Goal: Transaction & Acquisition: Purchase product/service

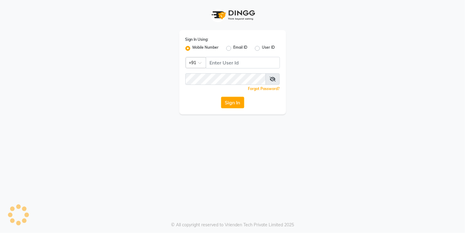
click at [213, 64] on input "Username" at bounding box center [243, 63] width 74 height 12
click at [230, 65] on input "Username" at bounding box center [243, 63] width 74 height 12
click at [234, 59] on input "Username" at bounding box center [243, 63] width 74 height 12
click at [234, 62] on input "Username" at bounding box center [243, 63] width 74 height 12
click at [242, 61] on input "Username" at bounding box center [243, 63] width 74 height 12
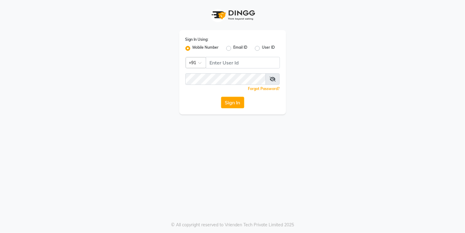
click at [224, 58] on input "Username" at bounding box center [243, 63] width 74 height 12
click at [193, 49] on label "Mobile Number" at bounding box center [206, 48] width 26 height 7
click at [193, 49] on input "Mobile Number" at bounding box center [195, 47] width 4 height 4
click at [236, 65] on input "Username" at bounding box center [243, 63] width 74 height 12
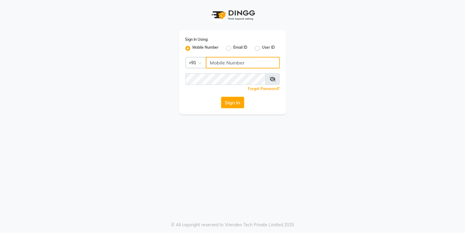
click at [237, 62] on input "Username" at bounding box center [243, 63] width 74 height 12
click at [221, 62] on input "9004963148" at bounding box center [243, 63] width 74 height 12
type input "9004963148"
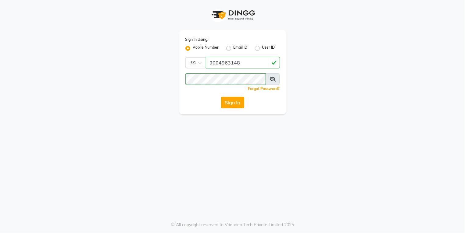
click at [237, 105] on button "Sign In" at bounding box center [232, 103] width 23 height 12
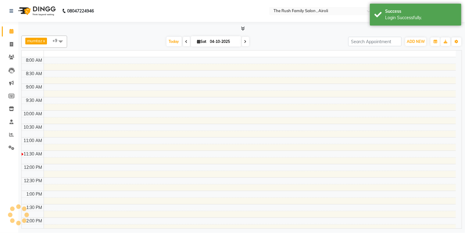
select select "en"
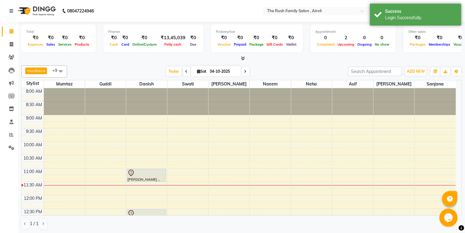
click at [63, 73] on span at bounding box center [61, 72] width 12 height 12
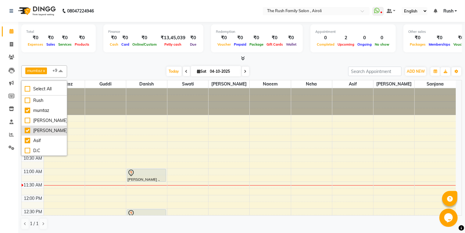
click at [37, 130] on div "[PERSON_NAME]" at bounding box center [44, 131] width 39 height 6
checkbox input "false"
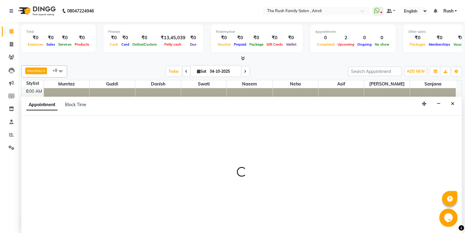
scroll to position [0, 0]
select select "60158"
select select "540"
select select "tentative"
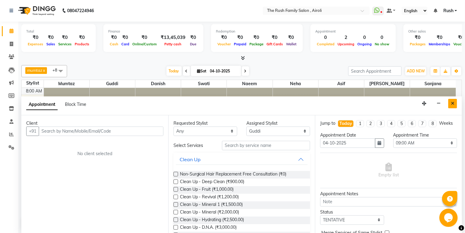
click at [454, 105] on icon "Close" at bounding box center [452, 103] width 3 height 4
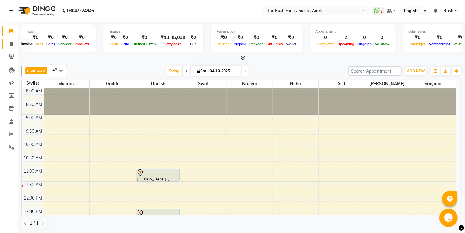
click at [10, 46] on icon at bounding box center [11, 44] width 3 height 5
select select "5419"
select select "service"
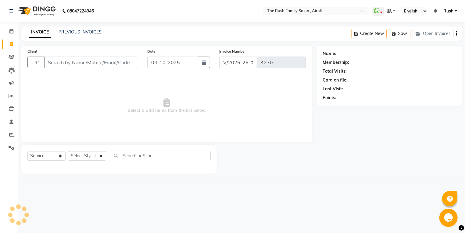
click at [80, 65] on input "Client" at bounding box center [91, 63] width 94 height 12
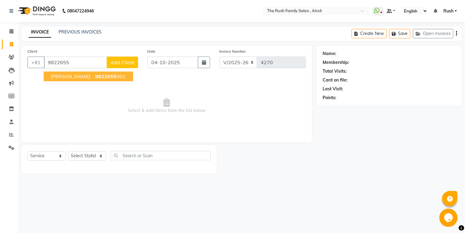
click at [83, 72] on button "[PERSON_NAME] . 9822655 001" at bounding box center [88, 77] width 89 height 10
type input "9822655001"
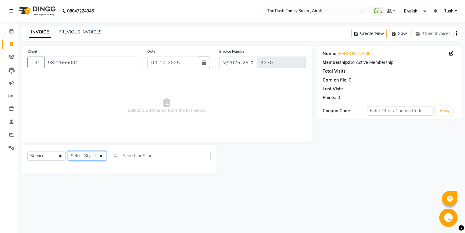
click at [68, 151] on select "Select Stylist [PERSON_NAME] [PERSON_NAME] Danish D.C Guddi [PERSON_NAME] [PERS…" at bounding box center [87, 155] width 38 height 9
select select "88452"
click option "Asif" at bounding box center [0, 0] width 0 height 0
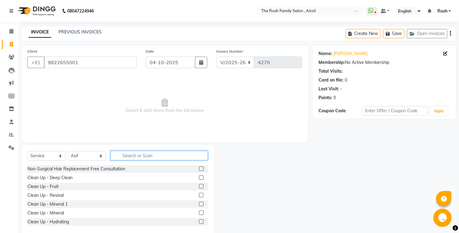
click at [131, 156] on input "text" at bounding box center [159, 155] width 97 height 9
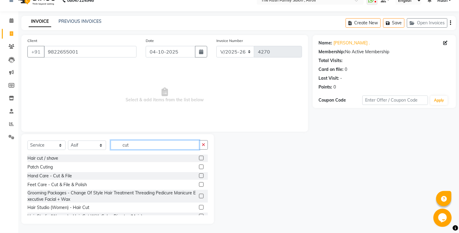
scroll to position [33, 0]
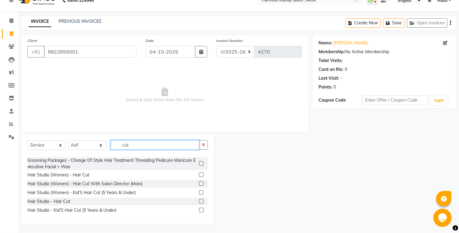
type input "cut"
click at [199, 202] on label at bounding box center [201, 201] width 5 height 5
click at [199, 202] on input "checkbox" at bounding box center [201, 202] width 4 height 4
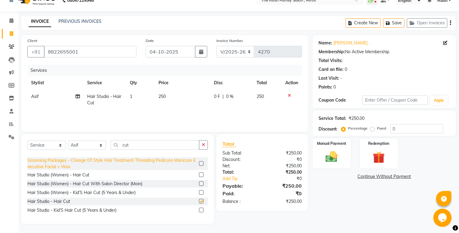
checkbox input "false"
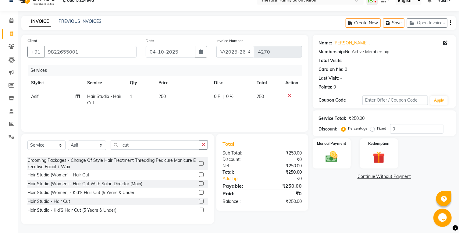
click at [216, 97] on span "0 F" at bounding box center [217, 97] width 6 height 6
select select "88452"
click at [216, 97] on input "0" at bounding box center [216, 98] width 18 height 9
type input "139"
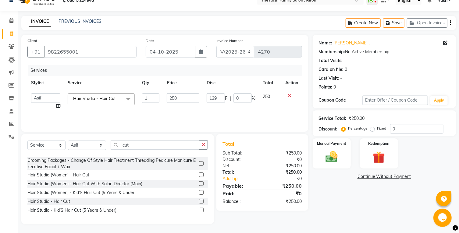
scroll to position [0, 0]
click at [247, 115] on div "Services Stylist Service Qty Price Disc Total Action [PERSON_NAME] [PERSON_NAME…" at bounding box center [164, 95] width 274 height 61
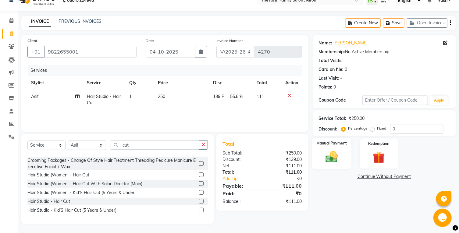
click at [331, 169] on div "Manual Payment" at bounding box center [332, 153] width 40 height 31
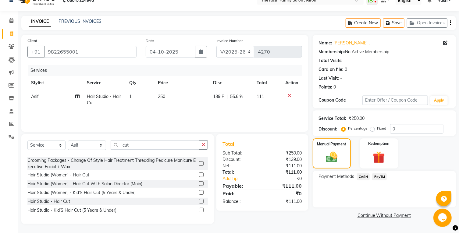
scroll to position [13, 0]
click at [384, 180] on span "PayTM" at bounding box center [379, 177] width 15 height 7
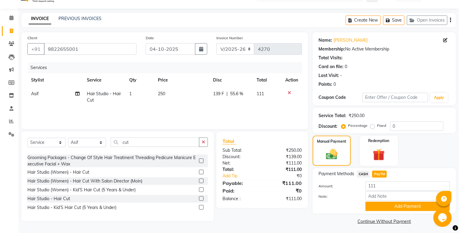
scroll to position [23, 0]
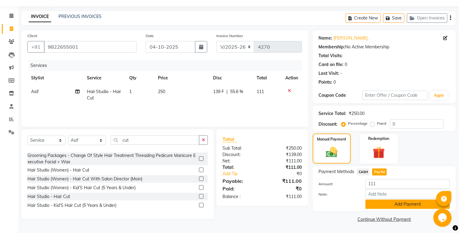
click at [376, 205] on button "Add Payment" at bounding box center [407, 204] width 84 height 9
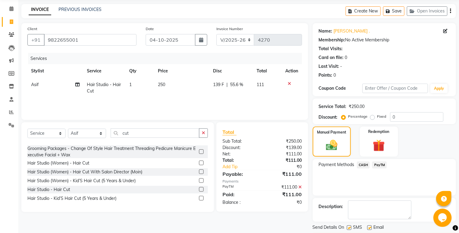
scroll to position [48, 0]
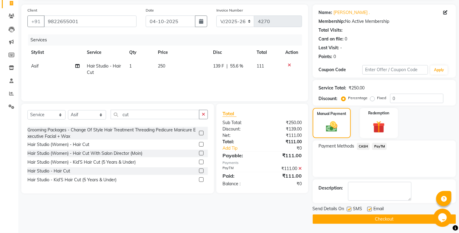
click at [349, 210] on label at bounding box center [349, 209] width 5 height 5
click at [349, 210] on input "checkbox" at bounding box center [349, 210] width 4 height 4
checkbox input "false"
click at [372, 210] on div "Email" at bounding box center [378, 210] width 22 height 8
click at [371, 221] on button "Checkout" at bounding box center [384, 219] width 143 height 9
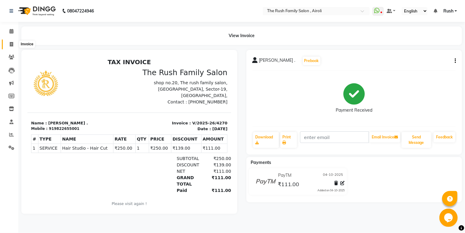
click at [10, 46] on icon at bounding box center [11, 44] width 3 height 5
select select "5419"
select select "service"
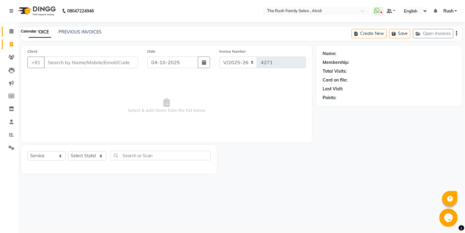
click at [12, 29] on span at bounding box center [11, 31] width 11 height 7
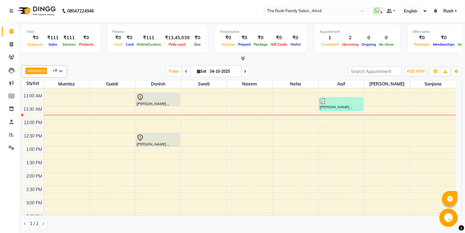
scroll to position [98, 0]
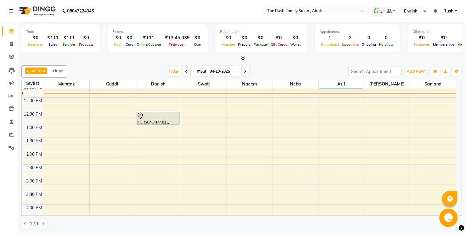
click at [197, 140] on div "8:00 AM 8:30 AM 9:00 AM 9:30 AM 10:00 AM 10:30 AM 11:00 AM 11:30 AM 12:00 PM 12…" at bounding box center [239, 192] width 434 height 402
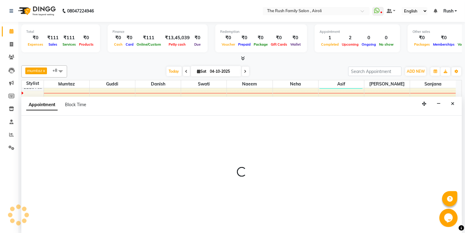
scroll to position [0, 0]
select select "77430"
select select "810"
select select "tentative"
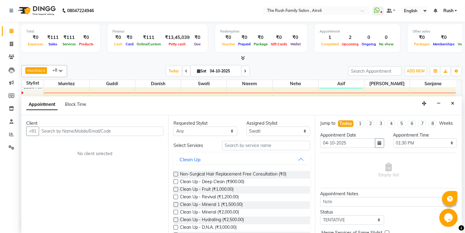
click at [58, 131] on input "text" at bounding box center [101, 131] width 125 height 9
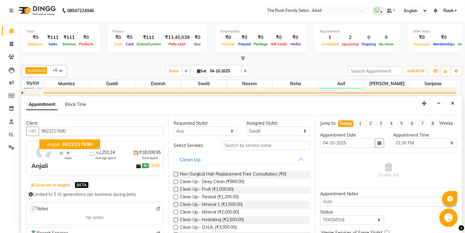
click at [72, 151] on ngb-typeahead-window "Anjali 9922217690" at bounding box center [69, 144] width 61 height 15
click at [73, 147] on button "Anjali 9922217690" at bounding box center [69, 145] width 61 height 10
type input "9922217690"
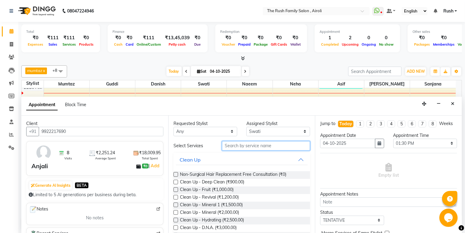
click at [251, 149] on input "text" at bounding box center [266, 145] width 88 height 9
click at [246, 127] on select "Select [PERSON_NAME] [PERSON_NAME] Danish D.C Guddi [PERSON_NAME] Neha [PERSON_…" at bounding box center [278, 131] width 64 height 9
select select "91626"
click option "[PERSON_NAME]" at bounding box center [0, 0] width 0 height 0
click at [241, 143] on input "text" at bounding box center [266, 145] width 88 height 9
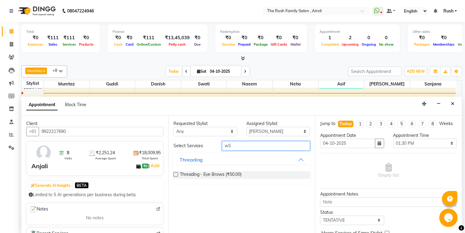
type input "w"
click at [237, 145] on input "WASH" at bounding box center [266, 145] width 88 height 9
type input "WASH"
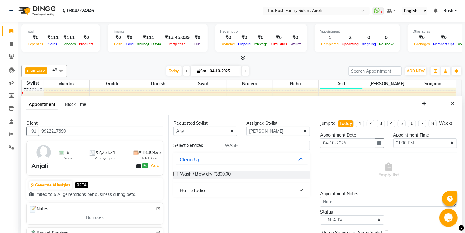
click at [290, 185] on button "Hair Studio" at bounding box center [242, 190] width 132 height 11
click at [290, 188] on button "Hair Studio" at bounding box center [242, 190] width 132 height 11
click at [283, 188] on button "Hair Studio" at bounding box center [242, 190] width 132 height 11
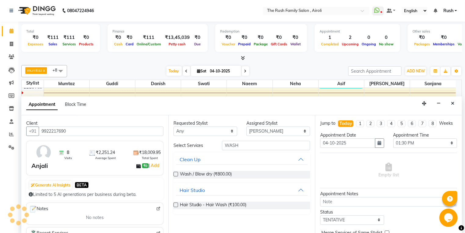
click at [176, 205] on label at bounding box center [175, 205] width 5 height 5
click at [176, 205] on input "checkbox" at bounding box center [175, 206] width 4 height 4
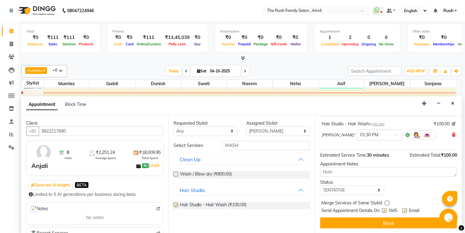
checkbox input "false"
click at [371, 134] on div at bounding box center [379, 135] width 45 height 6
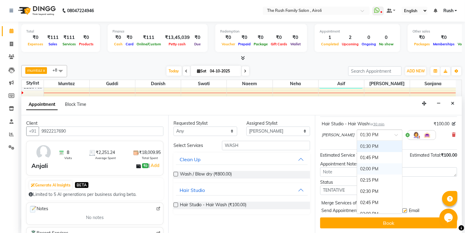
click at [357, 168] on div "02:00 PM" at bounding box center [379, 169] width 45 height 11
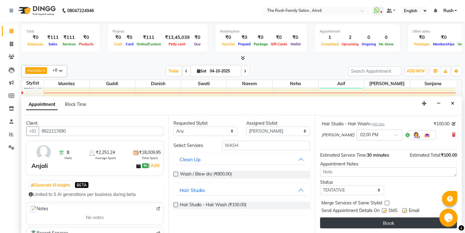
click at [328, 221] on button "Book" at bounding box center [388, 223] width 137 height 11
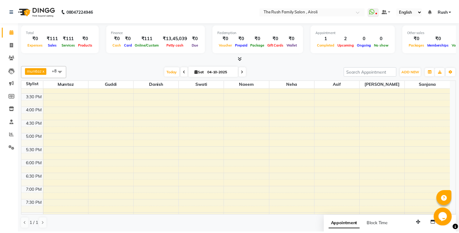
scroll to position [277, 0]
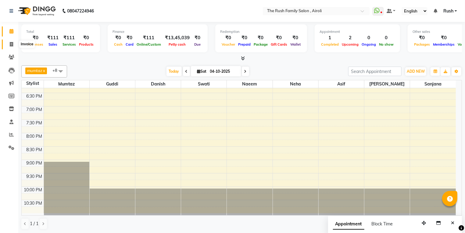
click at [10, 45] on icon at bounding box center [11, 44] width 3 height 5
select select "service"
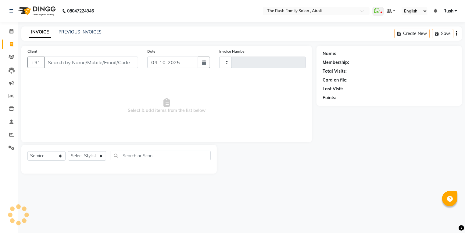
type input "4271"
select select "5419"
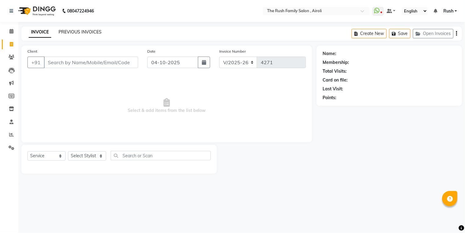
click at [91, 32] on link "PREVIOUS INVOICES" at bounding box center [79, 31] width 43 height 5
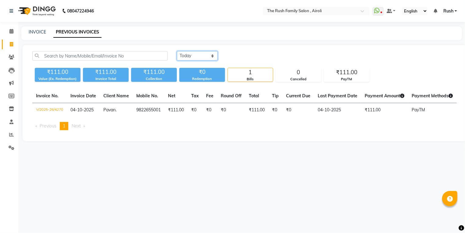
select select "[DATE]"
click option "Yesterday" at bounding box center [0, 0] width 0 height 0
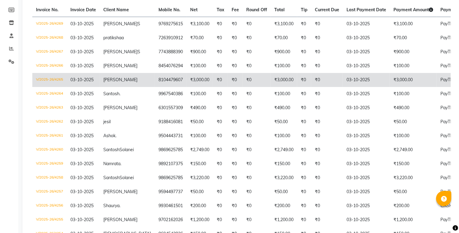
scroll to position [62, 0]
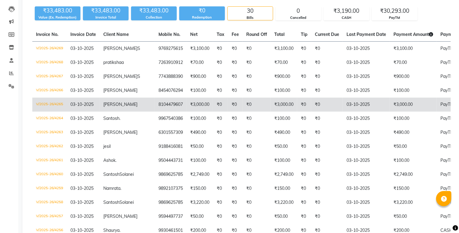
click at [311, 78] on td "₹0" at bounding box center [327, 77] width 32 height 14
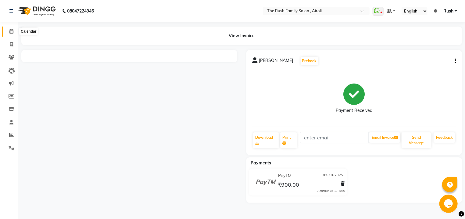
click at [9, 34] on span at bounding box center [11, 31] width 11 height 7
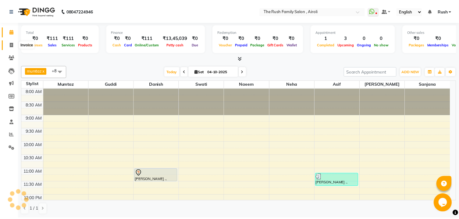
scroll to position [108, 0]
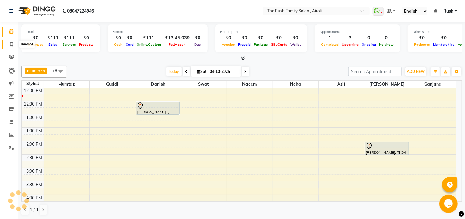
click at [9, 42] on span at bounding box center [11, 44] width 11 height 7
select select "5419"
select select "service"
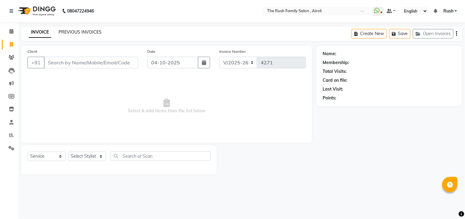
click at [82, 33] on link "PREVIOUS INVOICES" at bounding box center [79, 31] width 43 height 5
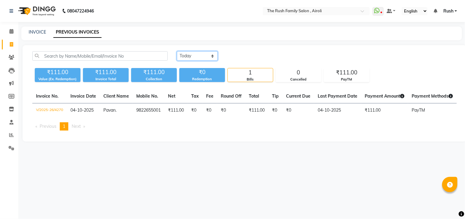
select select "range"
click option "Custom Range" at bounding box center [0, 0] width 0 height 0
click at [249, 56] on input "04-10025" at bounding box center [246, 56] width 43 height 9
type input "04-10-2025"
select select "10"
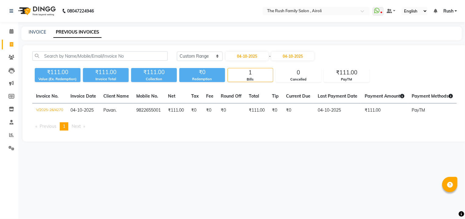
select select "25"
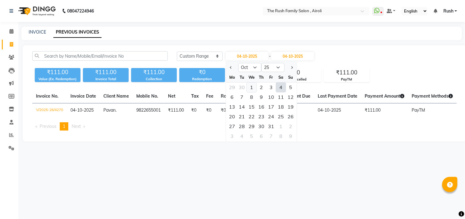
click at [252, 88] on div "1" at bounding box center [251, 87] width 10 height 10
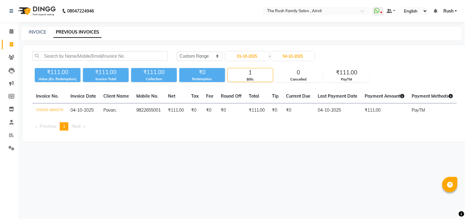
click at [440, 51] on div "Today Yesterday Custom Range 01-10-2025 - 04-10-2025 ₹111.00 Value (Ex. Redempt…" at bounding box center [245, 93] width 444 height 96
click at [239, 58] on input "1-10-2025" at bounding box center [246, 56] width 43 height 9
type input "-10-2025"
select select "10"
select select "2025"
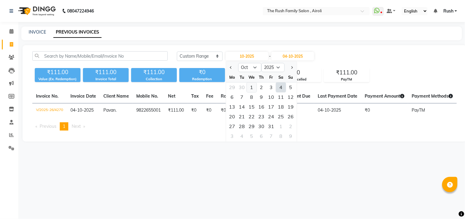
click at [250, 90] on div "1" at bounding box center [251, 87] width 10 height 10
type input "01-10-2025"
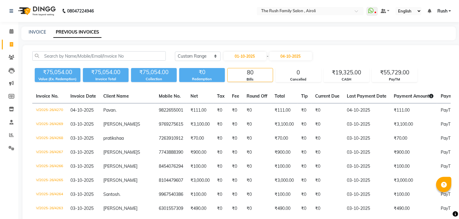
click at [220, 36] on div "INVOICE PREVIOUS INVOICES" at bounding box center [238, 34] width 434 height 14
click at [207, 34] on div "INVOICE PREVIOUS INVOICES" at bounding box center [234, 32] width 427 height 6
click at [41, 32] on link "INVOICE" at bounding box center [37, 31] width 17 height 5
select select "service"
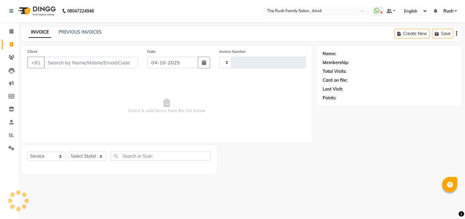
type input "4271"
select select "5419"
click at [88, 32] on link "PREVIOUS INVOICES" at bounding box center [79, 31] width 43 height 5
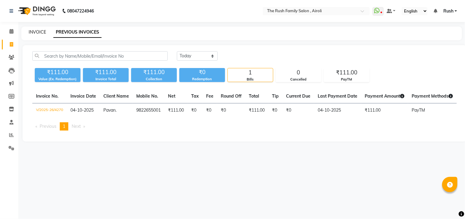
click at [33, 33] on link "INVOICE" at bounding box center [37, 31] width 17 height 5
select select "service"
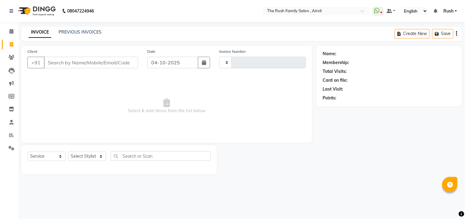
click at [65, 64] on input "Client" at bounding box center [91, 63] width 94 height 12
click at [71, 65] on input "9833378831" at bounding box center [75, 63] width 63 height 12
type input "9833378831"
click at [154, 148] on div "Select Service Product Membership Package Voucher Prepaid Gift Card Select Styl…" at bounding box center [118, 159] width 195 height 29
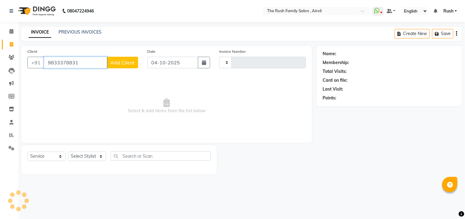
click at [86, 61] on input "9833378831" at bounding box center [75, 63] width 63 height 12
click at [86, 61] on input "Client" at bounding box center [91, 63] width 94 height 12
paste input "9833378831"
type input "9833378831"
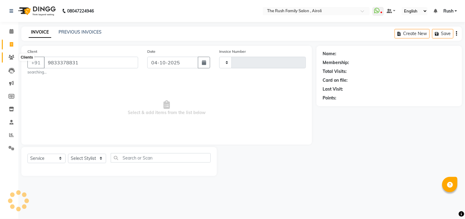
click at [14, 55] on span at bounding box center [11, 57] width 11 height 7
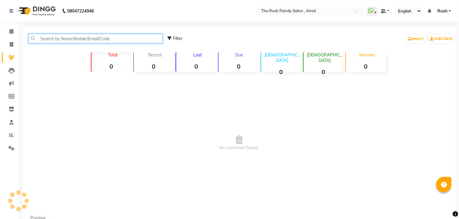
click at [77, 39] on input "text" at bounding box center [95, 38] width 134 height 9
paste input "9833378831"
type input "9833378831"
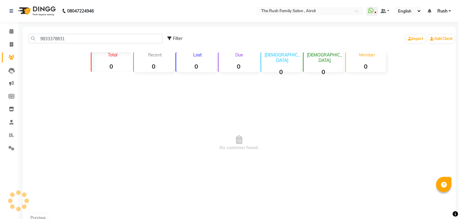
click at [89, 86] on span "No customer found." at bounding box center [239, 142] width 433 height 137
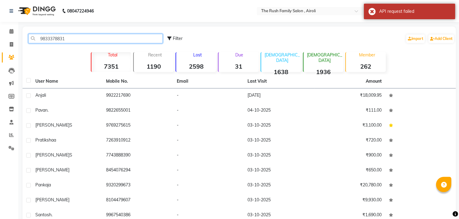
click at [87, 40] on input "9833378831" at bounding box center [95, 38] width 134 height 9
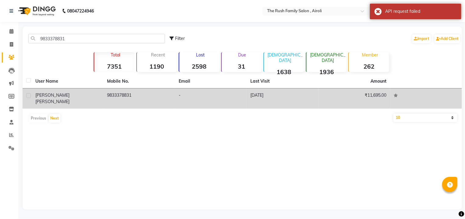
click at [92, 94] on div "Hemangi GAVIT" at bounding box center [67, 98] width 64 height 13
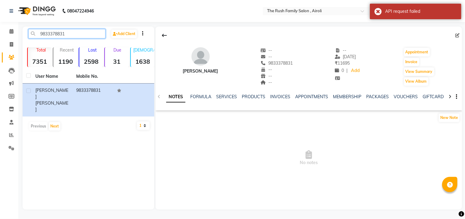
click at [68, 35] on input "9833378831" at bounding box center [66, 33] width 77 height 9
click at [10, 46] on icon at bounding box center [11, 44] width 3 height 5
select select "5419"
select select "service"
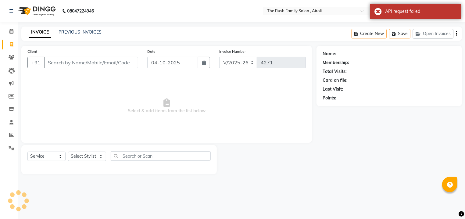
click at [79, 61] on input "Client" at bounding box center [91, 63] width 94 height 12
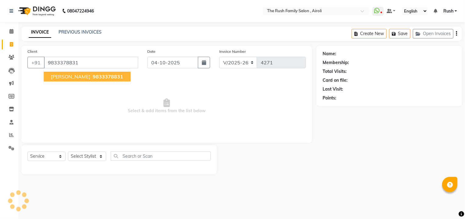
type input "9833378831"
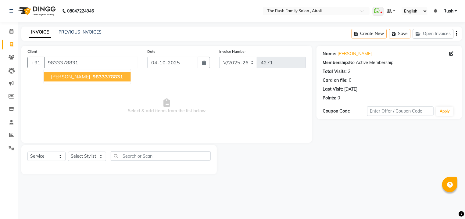
click at [80, 79] on span "Hemangi GAVIT" at bounding box center [70, 76] width 39 height 6
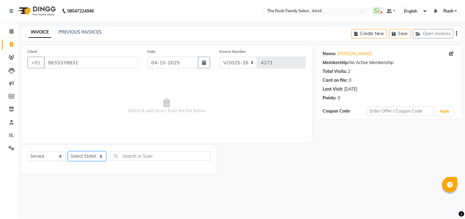
select select "42200"
click option "mumtaz" at bounding box center [0, 0] width 0 height 0
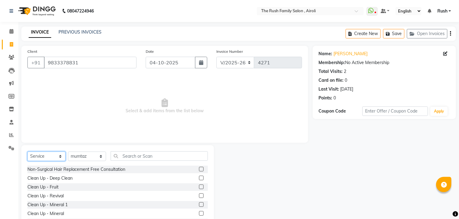
select select "product"
click option "Product" at bounding box center [0, 0] width 0 height 0
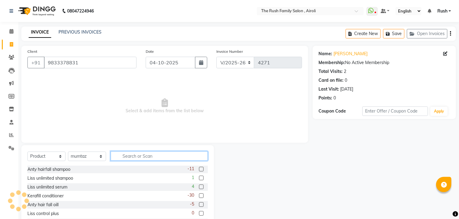
click at [150, 155] on input "text" at bounding box center [159, 155] width 97 height 9
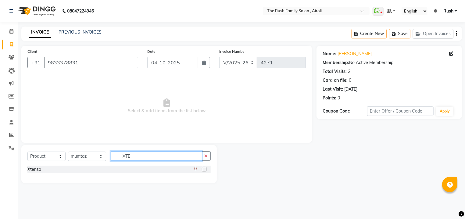
type input "XTE"
click at [203, 169] on label at bounding box center [204, 169] width 5 height 5
click at [203, 169] on input "checkbox" at bounding box center [204, 169] width 4 height 4
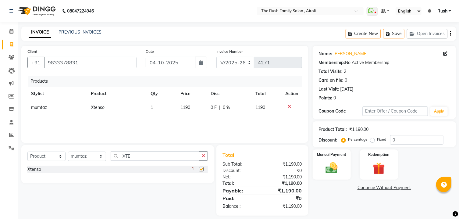
checkbox input "false"
click at [185, 108] on span "1190" at bounding box center [185, 106] width 10 height 5
select select "42200"
click at [181, 110] on input "1191" at bounding box center [182, 108] width 21 height 9
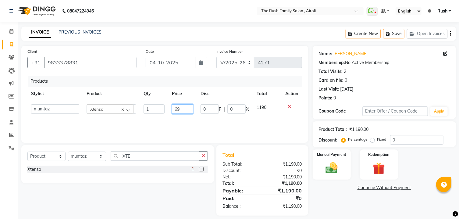
type input "690"
click at [236, 117] on div "Products Stylist Product Qty Price Disc Total Action Ajaz Alvira Asif Danish D.…" at bounding box center [164, 106] width 274 height 61
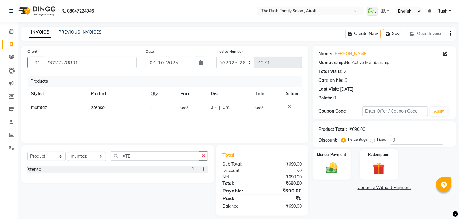
click at [88, 162] on div "Select Service Product Membership Package Voucher Prepaid Gift Card Select Styl…" at bounding box center [117, 158] width 180 height 14
select select "88452"
click option "Asif" at bounding box center [0, 0] width 0 height 0
click at [140, 158] on input "XTE" at bounding box center [155, 155] width 89 height 9
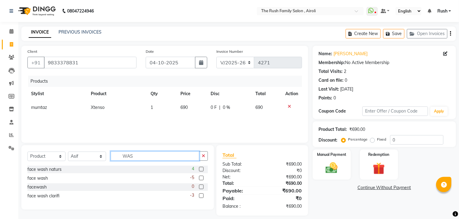
type input "WAS"
select select "service"
click option "Service" at bounding box center [0, 0] width 0 height 0
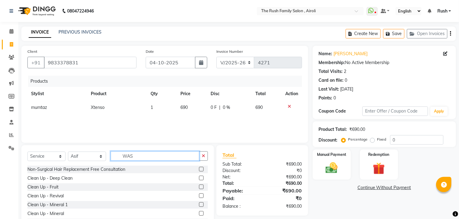
click at [155, 155] on input "WAS" at bounding box center [155, 155] width 89 height 9
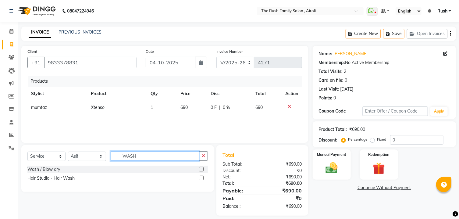
type input "WASH"
click at [202, 179] on label at bounding box center [201, 177] width 5 height 5
click at [202, 179] on input "checkbox" at bounding box center [201, 178] width 4 height 4
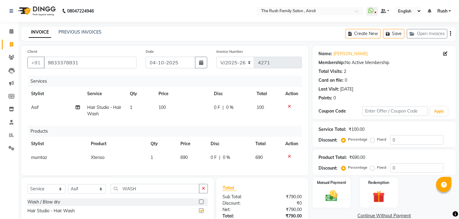
checkbox input "false"
click at [163, 107] on span "100" at bounding box center [161, 106] width 7 height 5
select select "88452"
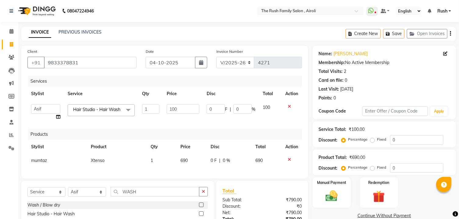
click at [163, 107] on td "100" at bounding box center [183, 112] width 40 height 23
click at [170, 108] on input "100" at bounding box center [183, 108] width 33 height 9
type input "300"
click at [198, 88] on th "Price" at bounding box center [183, 94] width 40 height 14
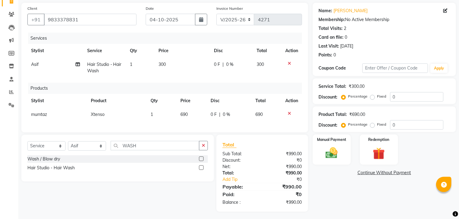
scroll to position [51, 0]
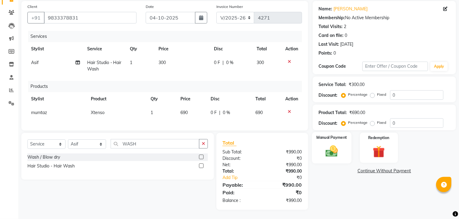
click at [339, 158] on img at bounding box center [331, 151] width 20 height 14
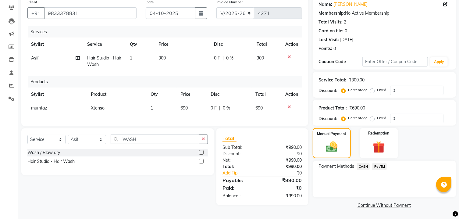
click at [381, 170] on span "PayTM" at bounding box center [379, 166] width 15 height 7
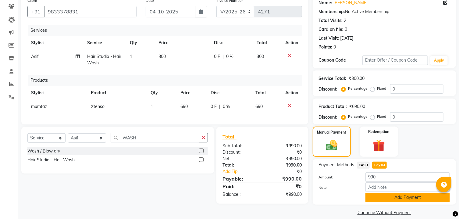
scroll to position [72, 0]
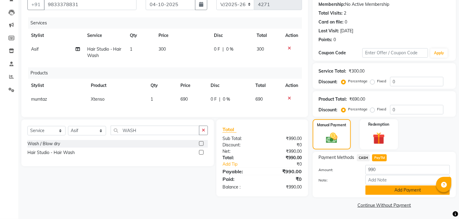
click at [382, 189] on button "Add Payment" at bounding box center [407, 189] width 84 height 9
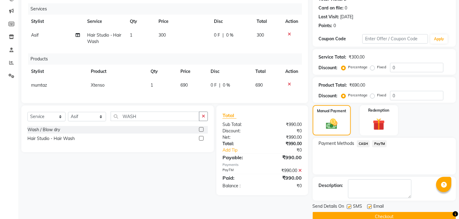
scroll to position [98, 0]
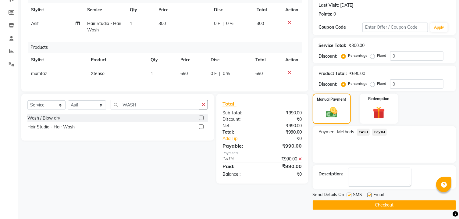
click at [349, 195] on label at bounding box center [349, 195] width 5 height 5
click at [349, 195] on input "checkbox" at bounding box center [349, 195] width 4 height 4
checkbox input "false"
click at [370, 196] on label at bounding box center [369, 195] width 5 height 5
click at [370, 196] on input "checkbox" at bounding box center [369, 195] width 4 height 4
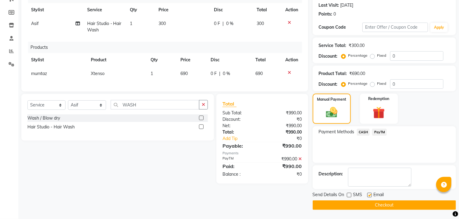
checkbox input "false"
click at [363, 207] on button "Checkout" at bounding box center [384, 204] width 143 height 9
click at [381, 202] on button "Checkout" at bounding box center [384, 204] width 143 height 9
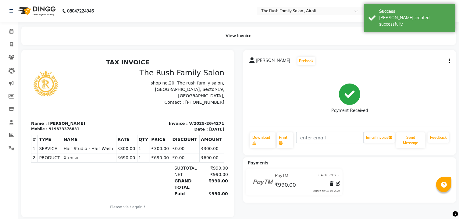
scroll to position [13, 0]
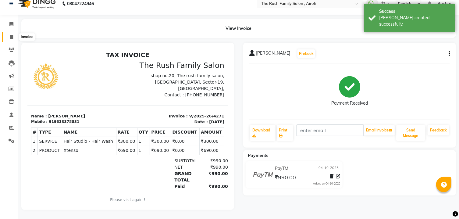
click at [14, 34] on span at bounding box center [11, 37] width 11 height 7
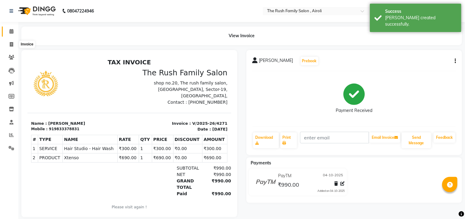
select select "5419"
select select "service"
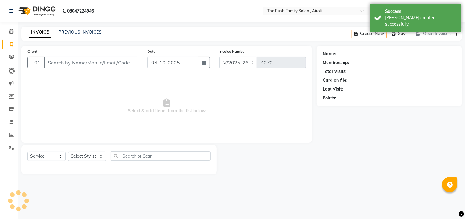
click at [70, 64] on input "Client" at bounding box center [91, 63] width 94 height 12
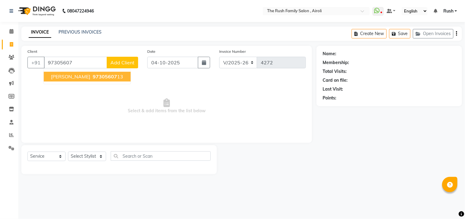
click at [91, 78] on ngb-highlight "97305607 13" at bounding box center [107, 76] width 32 height 6
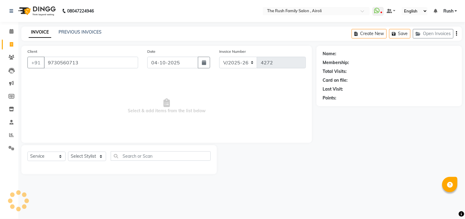
type input "9730560713"
select select "1: Object"
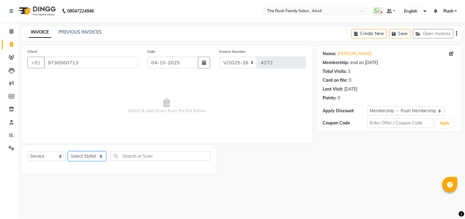
select select "87642"
click option "Naeem" at bounding box center [0, 0] width 0 height 0
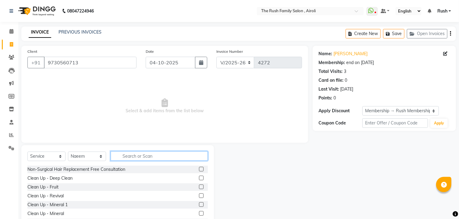
click at [142, 160] on input "text" at bounding box center [159, 155] width 97 height 9
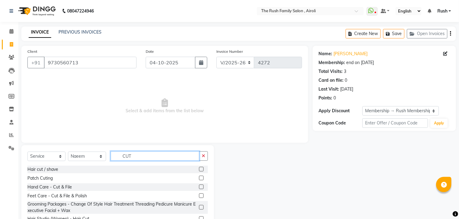
type input "CUT"
click at [199, 170] on label at bounding box center [201, 169] width 5 height 5
click at [199, 170] on input "checkbox" at bounding box center [201, 169] width 4 height 4
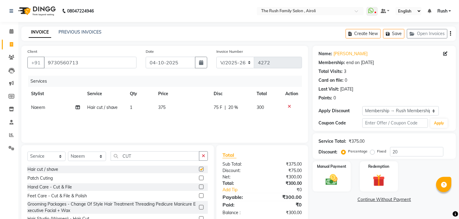
checkbox input "false"
click at [215, 109] on span "75 F" at bounding box center [218, 107] width 9 height 6
select select "87642"
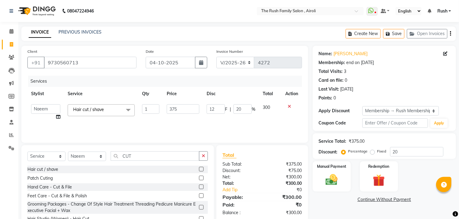
type input "125"
click at [241, 90] on th "Disc" at bounding box center [231, 94] width 56 height 14
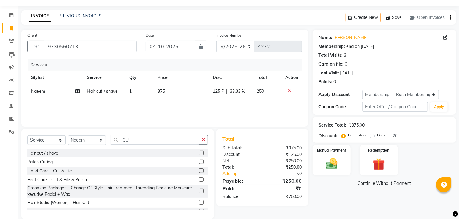
scroll to position [25, 0]
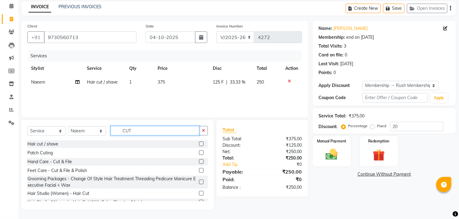
click at [125, 132] on input "CUT" at bounding box center [155, 130] width 89 height 9
select select "65380"
click option "Danish" at bounding box center [0, 0] width 0 height 0
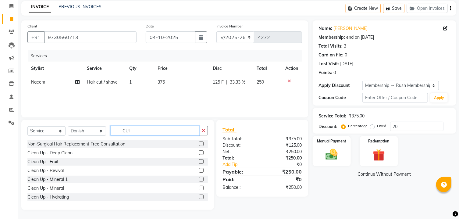
click at [140, 126] on input "CUT" at bounding box center [155, 130] width 89 height 9
type input "C"
type input "CUT"
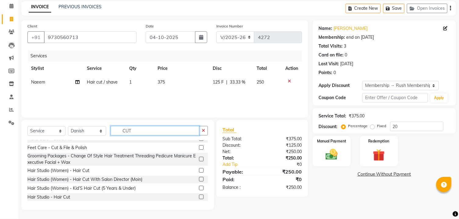
scroll to position [33, 0]
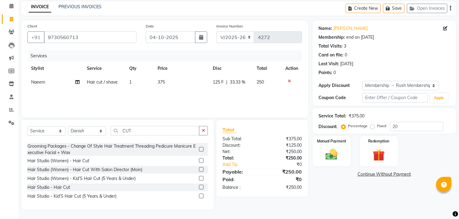
click at [199, 196] on label at bounding box center [201, 195] width 5 height 5
click at [199, 196] on input "checkbox" at bounding box center [201, 196] width 4 height 4
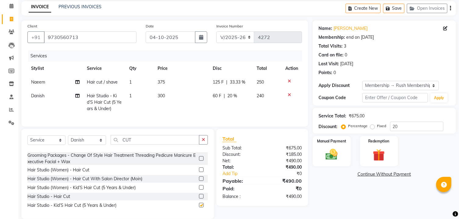
checkbox input "false"
click at [215, 96] on span "60 F" at bounding box center [217, 96] width 9 height 6
select select "65380"
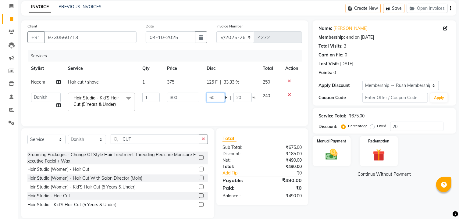
click at [215, 96] on input "60" at bounding box center [216, 97] width 18 height 9
type input "189"
click at [255, 106] on tr "Ajaz Alvira Asif Danish D.C Guddi mumtaz Naeem Neha Rush Rush sanjana Swati Vim…" at bounding box center [164, 102] width 274 height 26
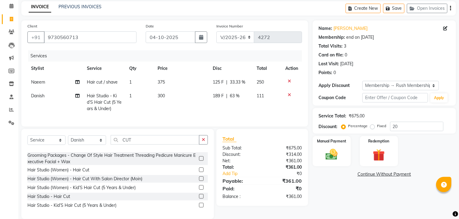
scroll to position [40, 0]
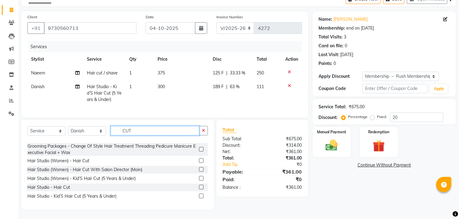
click at [136, 134] on input "CUT" at bounding box center [155, 130] width 89 height 9
click at [68, 126] on select "Select Stylist [PERSON_NAME] [PERSON_NAME] Danish D.C Guddi [PERSON_NAME] [PERS…" at bounding box center [87, 130] width 38 height 9
select select "60158"
click option "Guddi" at bounding box center [0, 0] width 0 height 0
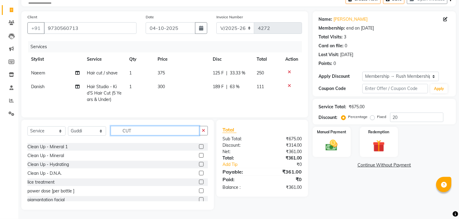
click at [146, 130] on input "CUT" at bounding box center [155, 130] width 89 height 9
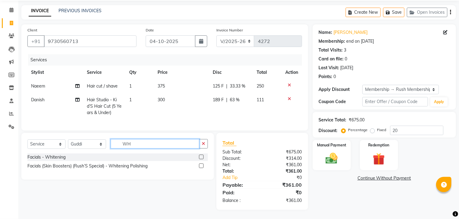
scroll to position [0, 0]
type input "WHITE"
click at [202, 158] on label at bounding box center [201, 156] width 5 height 5
click at [202, 158] on input "checkbox" at bounding box center [201, 157] width 4 height 4
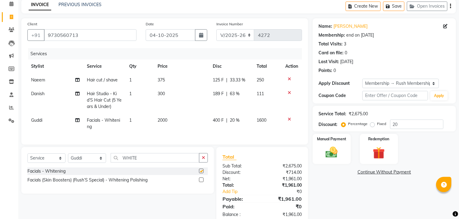
checkbox input "false"
click at [146, 161] on input "WHITE" at bounding box center [155, 157] width 89 height 9
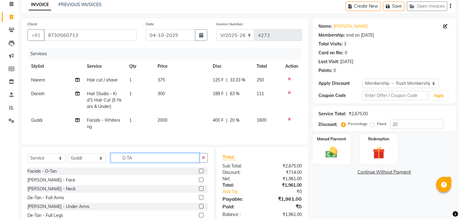
type input "D TA"
click at [199, 182] on label at bounding box center [201, 179] width 5 height 5
click at [199, 182] on input "checkbox" at bounding box center [201, 180] width 4 height 4
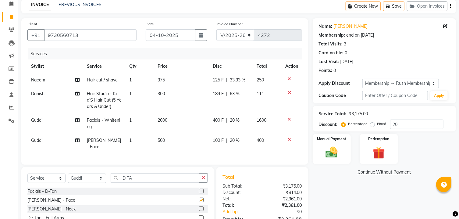
checkbox input "false"
click at [234, 123] on span "20 %" at bounding box center [235, 120] width 10 height 6
select select "60158"
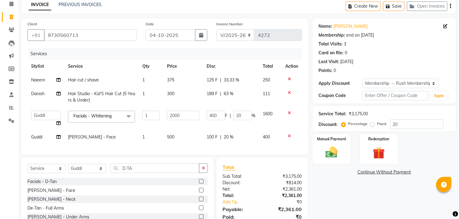
click at [234, 123] on td "400 F | 20 %" at bounding box center [231, 118] width 56 height 23
click at [242, 116] on input "20" at bounding box center [242, 115] width 18 height 9
type input "30"
click at [241, 102] on td "189 F | 63 %" at bounding box center [231, 97] width 56 height 20
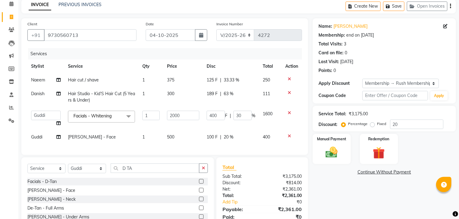
select select "65380"
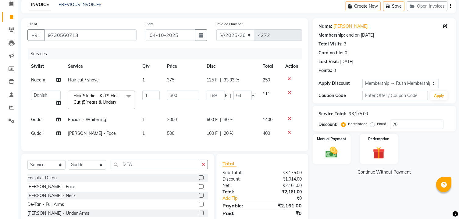
click at [289, 133] on icon at bounding box center [289, 132] width 3 height 4
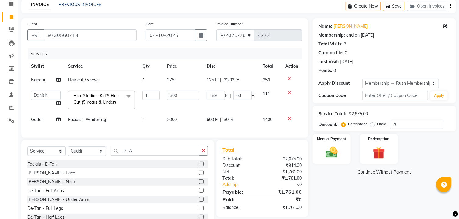
scroll to position [54, 0]
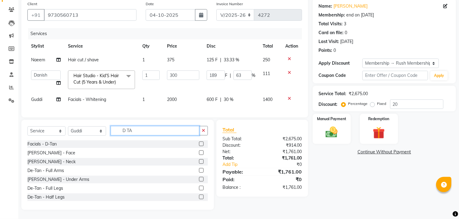
click at [183, 129] on input "D TA" at bounding box center [155, 130] width 89 height 9
click at [199, 161] on label at bounding box center [201, 161] width 5 height 5
click at [199, 161] on input "checkbox" at bounding box center [201, 162] width 4 height 4
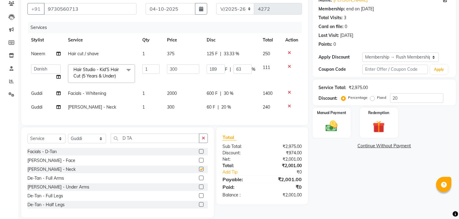
checkbox input "false"
click at [223, 108] on span "20 %" at bounding box center [226, 107] width 10 height 6
select select "60158"
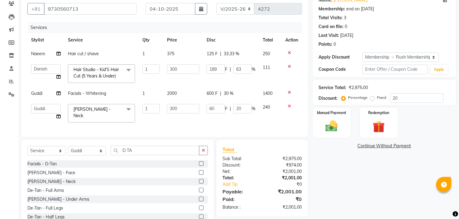
click at [223, 108] on input "60" at bounding box center [216, 108] width 18 height 9
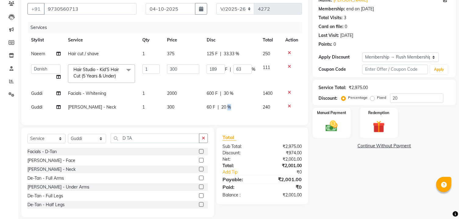
click at [239, 111] on td "60 F | 20 %" at bounding box center [231, 107] width 56 height 14
select select "60158"
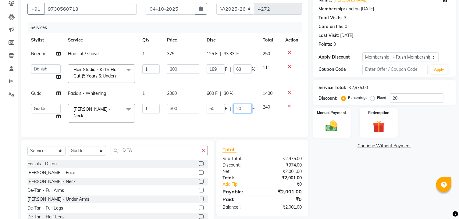
click at [237, 111] on input "20" at bounding box center [242, 108] width 18 height 9
type input "0"
click at [264, 117] on div "Services Stylist Service Qty Price Disc Total Action Naeem Hair cut / shave 1 3…" at bounding box center [164, 76] width 274 height 109
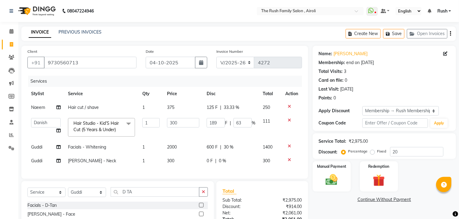
scroll to position [67, 0]
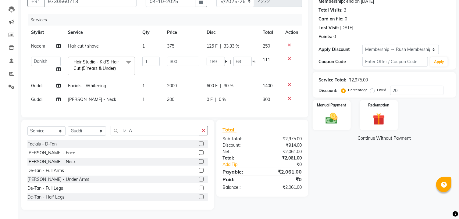
click at [311, 107] on div "Manual Payment Redemption" at bounding box center [384, 115] width 152 height 30
click at [92, 128] on select "Select Stylist [PERSON_NAME] [PERSON_NAME] Danish D.C Guddi [PERSON_NAME] [PERS…" at bounding box center [87, 130] width 38 height 9
click at [199, 149] on div at bounding box center [203, 153] width 9 height 8
click at [199, 145] on label at bounding box center [201, 143] width 5 height 5
click at [199, 145] on input "checkbox" at bounding box center [201, 144] width 4 height 4
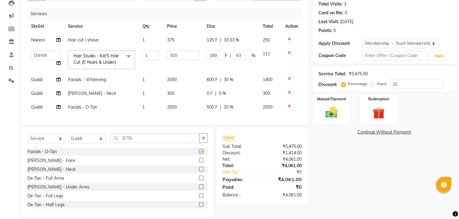
checkbox input "false"
click at [291, 107] on icon at bounding box center [289, 106] width 3 height 4
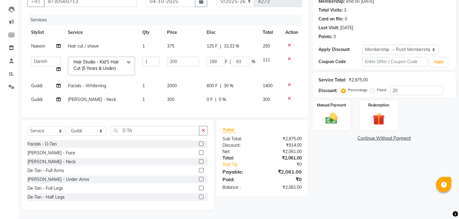
click at [199, 154] on label at bounding box center [201, 152] width 5 height 5
click at [199, 154] on input "checkbox" at bounding box center [201, 153] width 4 height 4
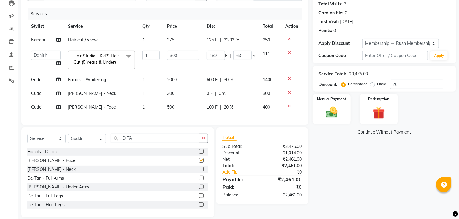
checkbox input "false"
click at [213, 108] on span "100 F" at bounding box center [212, 107] width 11 height 6
select select "60158"
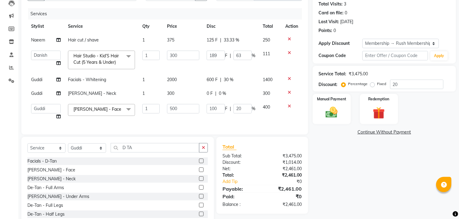
click at [213, 108] on input "100" at bounding box center [216, 108] width 18 height 9
click at [211, 81] on span "600 F" at bounding box center [212, 79] width 11 height 6
select select "60158"
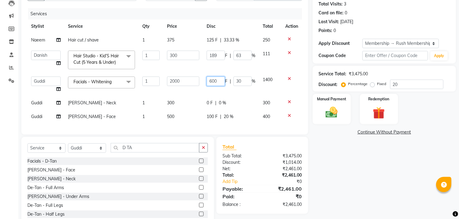
click at [211, 81] on input "600" at bounding box center [216, 80] width 18 height 9
click at [221, 95] on tbody "Naeem Hair cut / shave 1 375 125 F | 33.33 % 250 Ajaz Alvira Asif Danish D.C Gu…" at bounding box center [164, 78] width 274 height 90
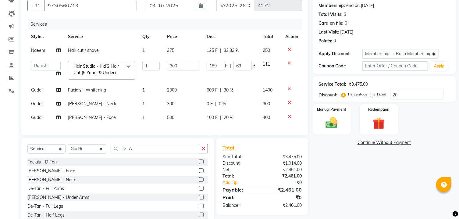
scroll to position [81, 0]
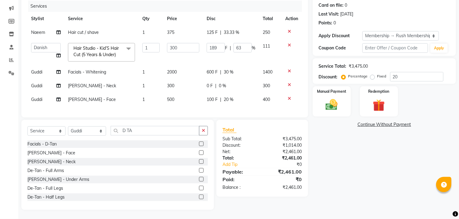
click at [212, 69] on span "600 F" at bounding box center [212, 72] width 11 height 6
select select "60158"
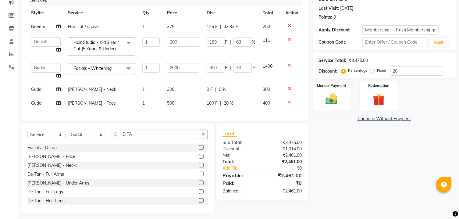
click at [212, 66] on input "600" at bounding box center [216, 67] width 18 height 9
type input "800"
click at [251, 83] on td "0 F | 0 %" at bounding box center [231, 90] width 56 height 14
select select "60158"
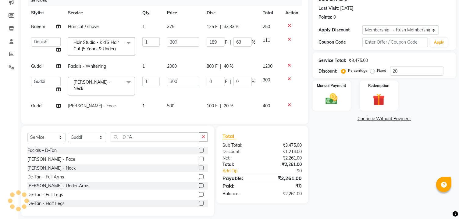
click at [211, 103] on span "100 F" at bounding box center [212, 106] width 11 height 6
select select "60158"
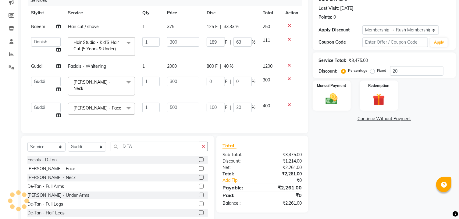
click at [211, 103] on input "100" at bounding box center [216, 107] width 18 height 9
type input "300"
click at [257, 80] on td "0 F | 0 %" at bounding box center [231, 86] width 56 height 26
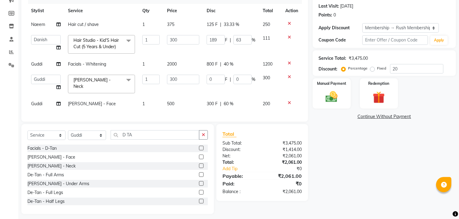
scroll to position [90, 0]
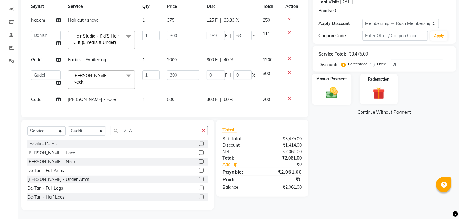
click at [327, 104] on div "Manual Payment" at bounding box center [332, 88] width 40 height 31
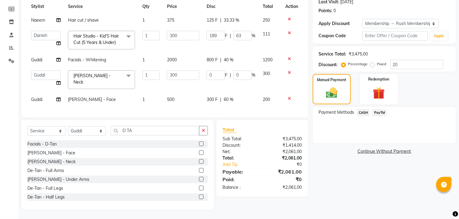
click at [380, 116] on span "PayTM" at bounding box center [379, 112] width 15 height 7
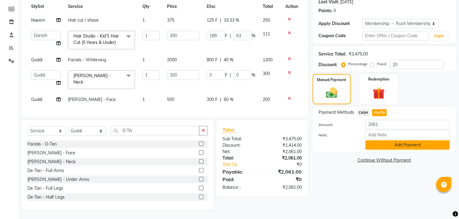
click at [387, 152] on div "Payment Methods CASH PayTM Amount: 2061 Note: Add Payment" at bounding box center [384, 129] width 143 height 45
click at [384, 147] on button "Add Payment" at bounding box center [407, 144] width 84 height 9
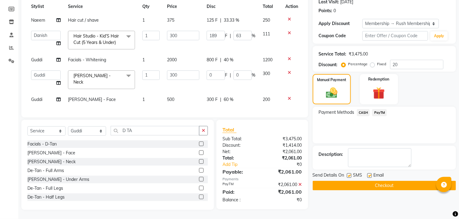
click at [349, 178] on label at bounding box center [349, 175] width 5 height 5
click at [349, 178] on input "checkbox" at bounding box center [349, 176] width 4 height 4
checkbox input "false"
click at [368, 178] on label at bounding box center [369, 175] width 5 height 5
click at [368, 178] on input "checkbox" at bounding box center [369, 176] width 4 height 4
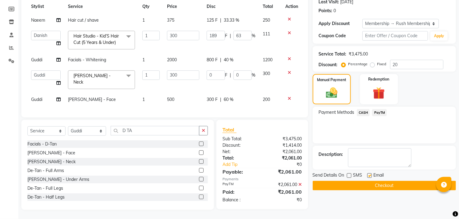
checkbox input "false"
click at [382, 186] on button "Checkout" at bounding box center [384, 185] width 143 height 9
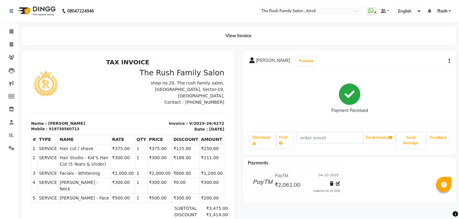
drag, startPoint x: 406, startPoint y: 89, endPoint x: 406, endPoint y: 85, distance: 4.6
click at [406, 86] on div "Payment Received" at bounding box center [349, 99] width 200 height 46
click at [10, 34] on icon at bounding box center [11, 31] width 4 height 5
